Goal: Information Seeking & Learning: Find specific fact

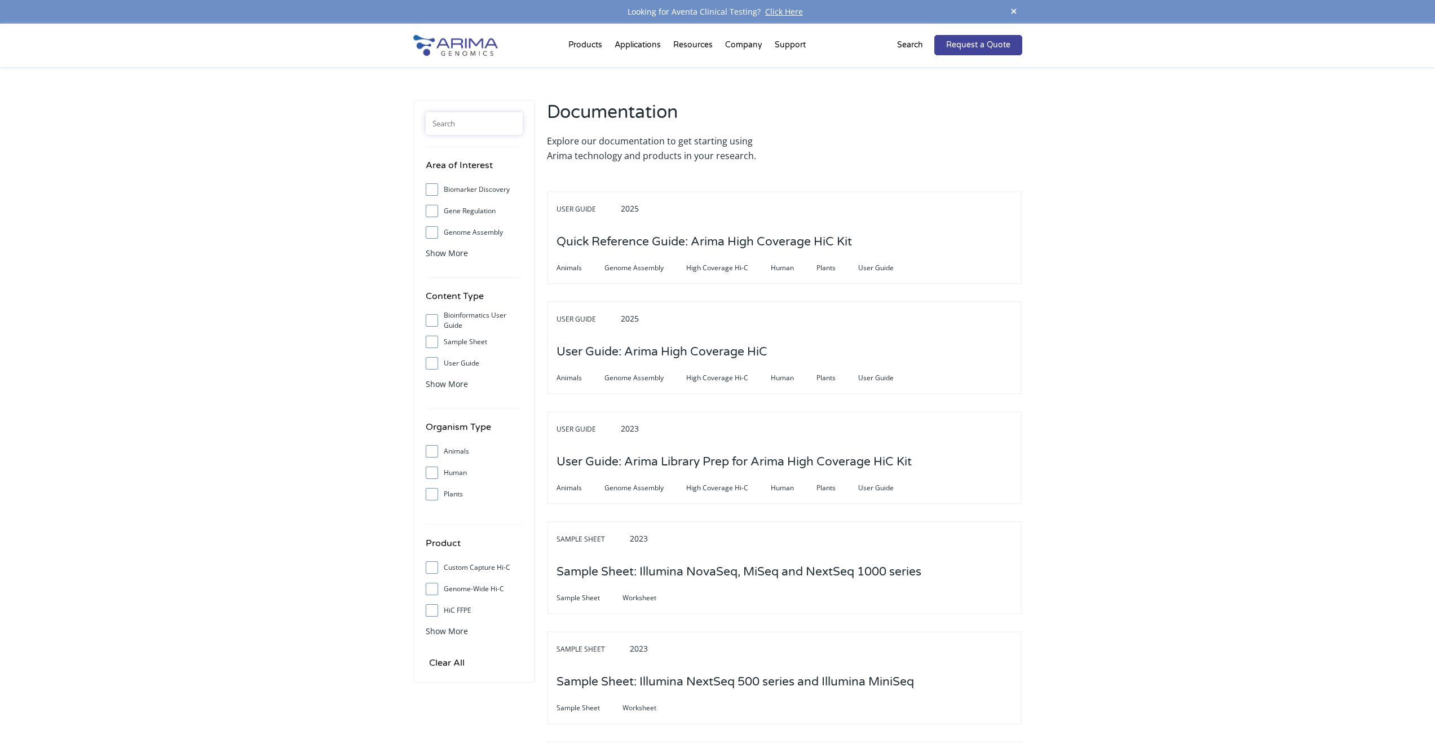
click at [472, 133] on input "text" at bounding box center [474, 123] width 97 height 23
type input "a"
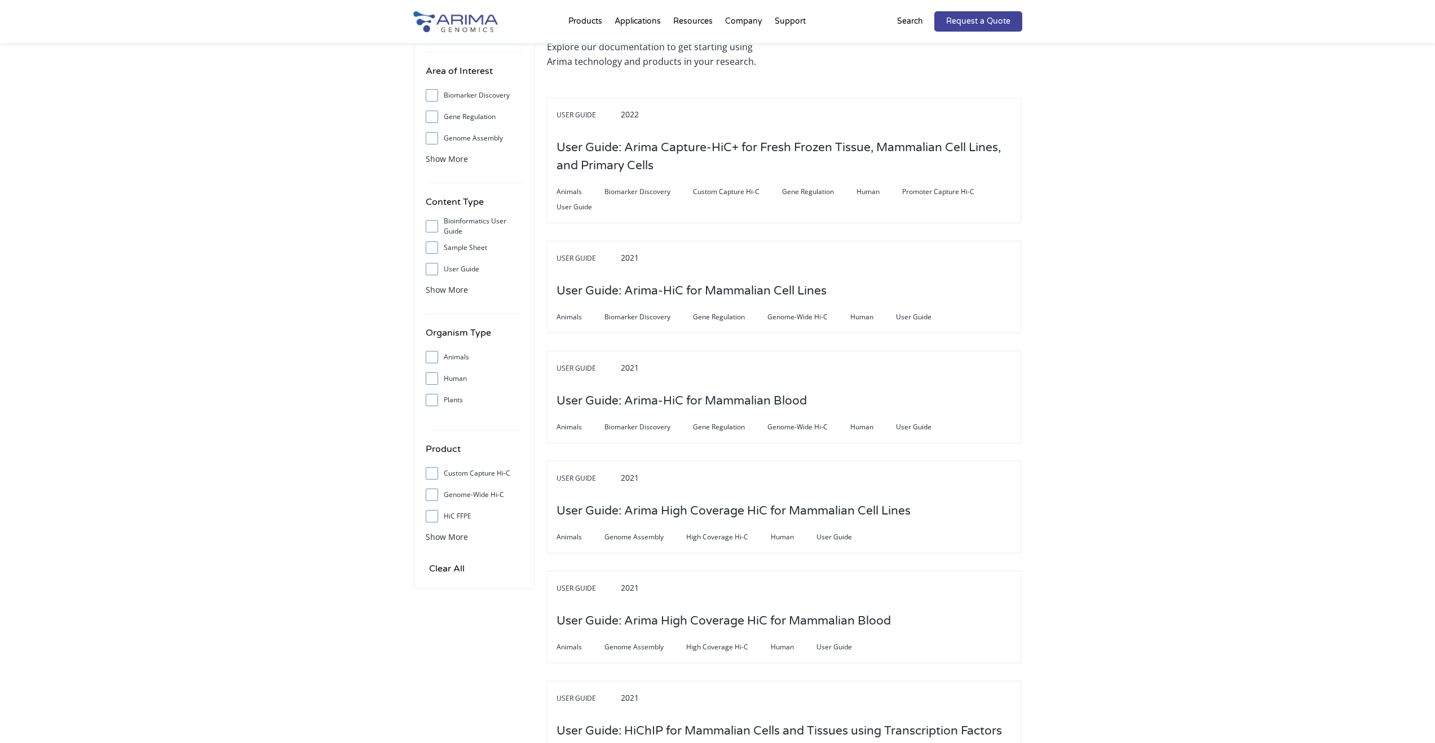
scroll to position [90, 0]
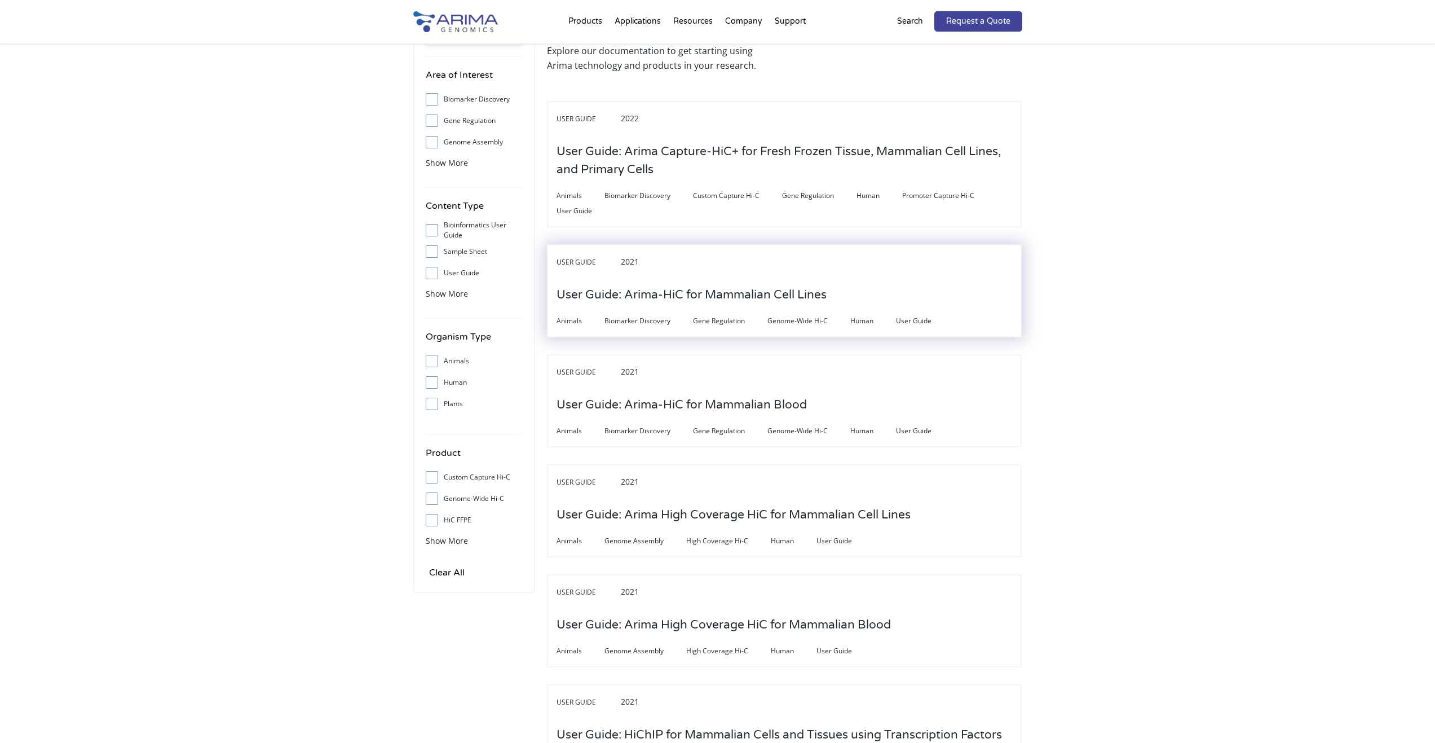
type input "mammalian"
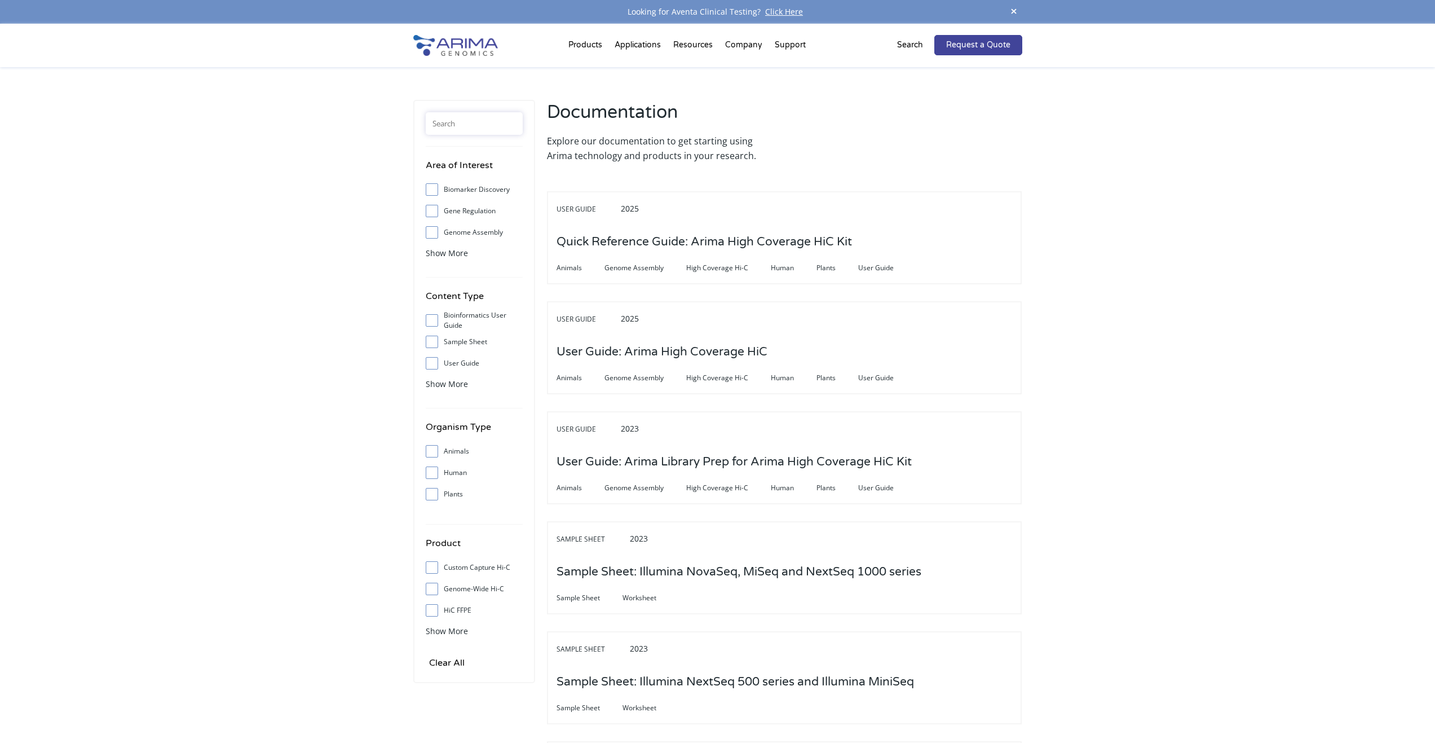
click at [465, 127] on input "text" at bounding box center [474, 123] width 97 height 23
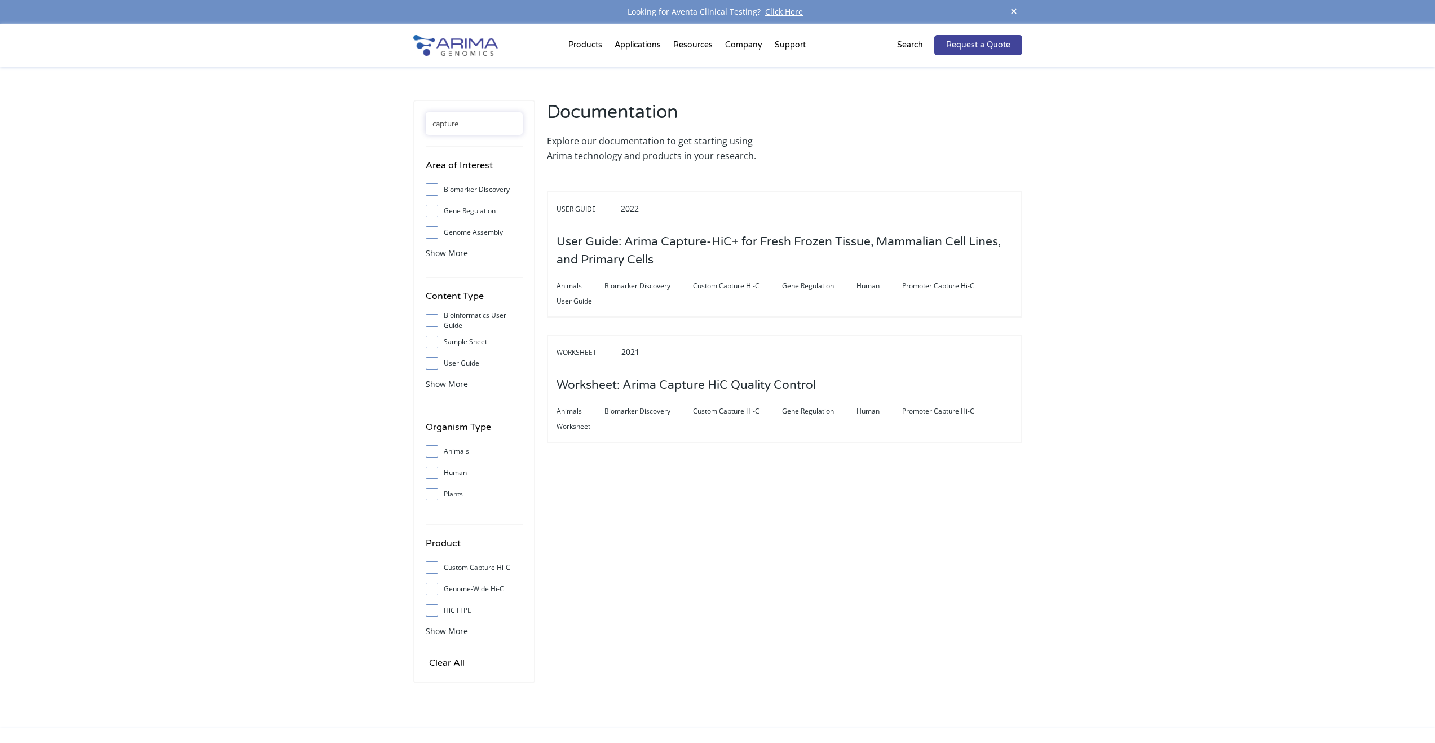
type input "capture"
